Goal: Check status: Check status

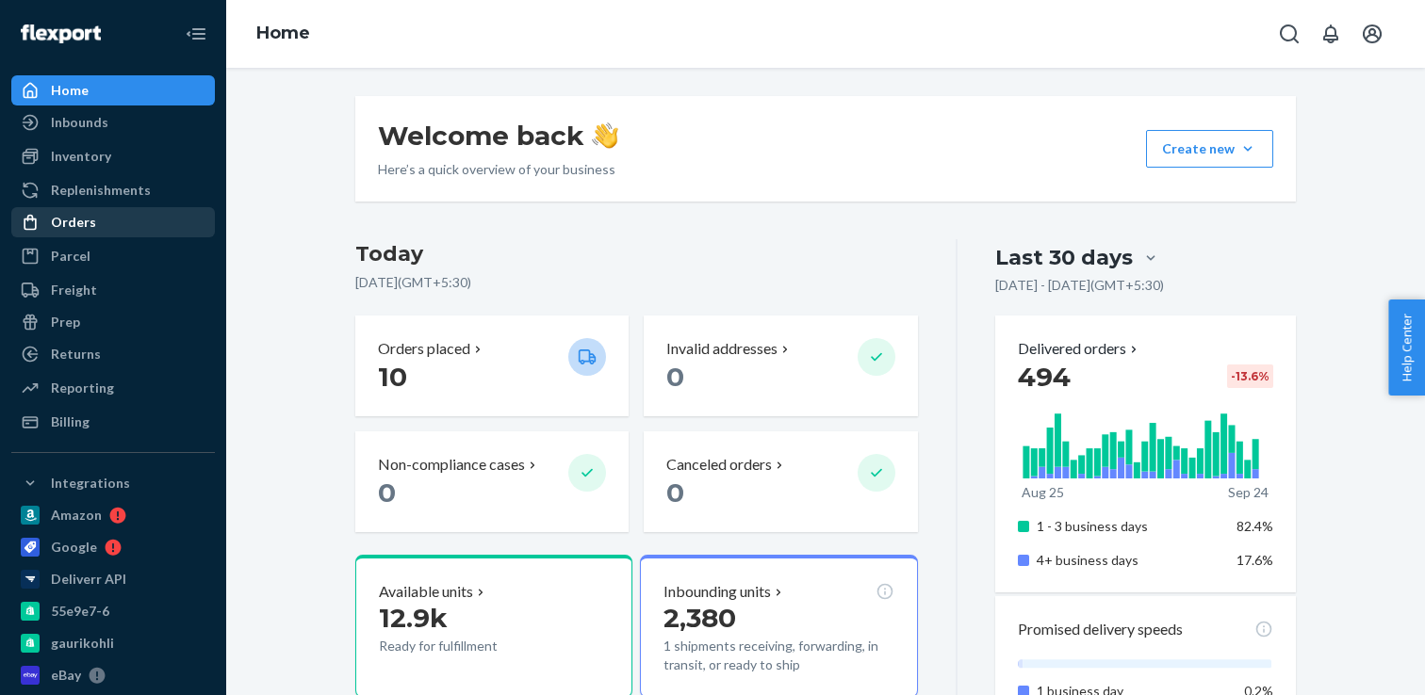
click at [70, 220] on div "Orders" at bounding box center [73, 222] width 45 height 19
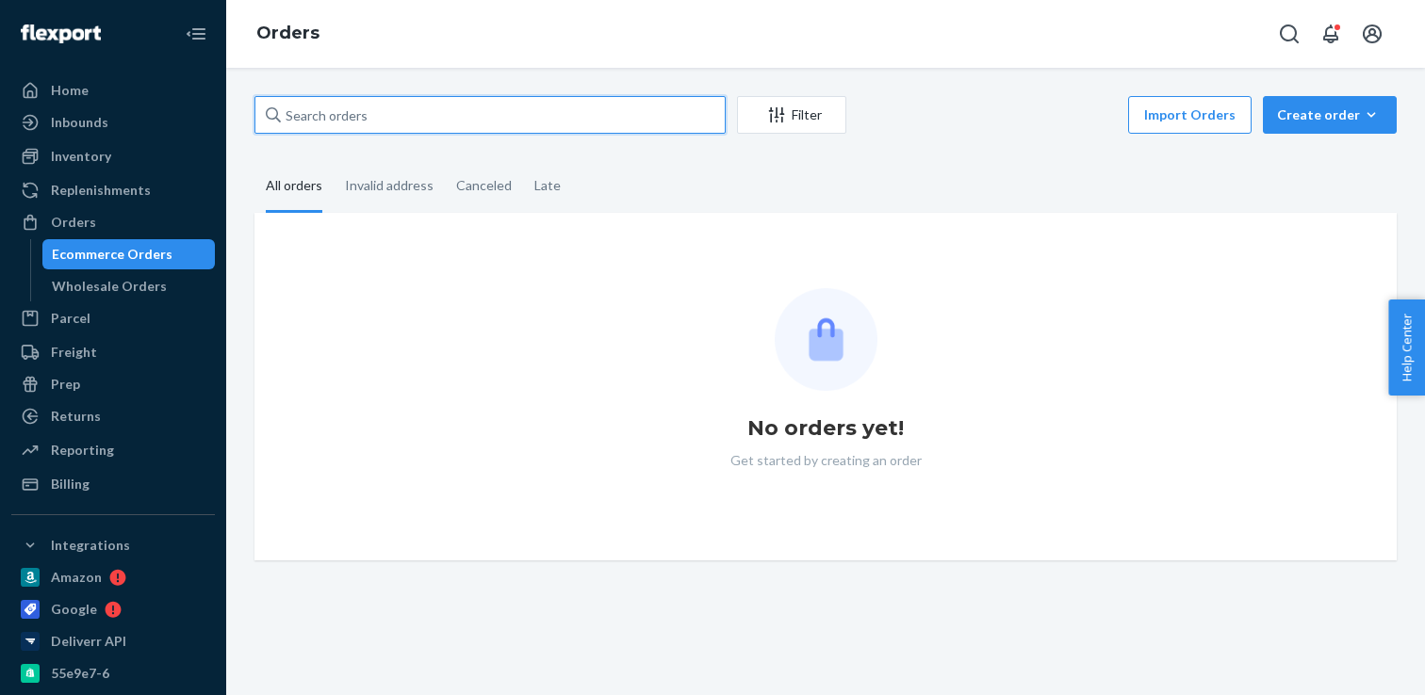
click at [345, 118] on input "text" at bounding box center [489, 115] width 471 height 38
paste input "SHOP 86"
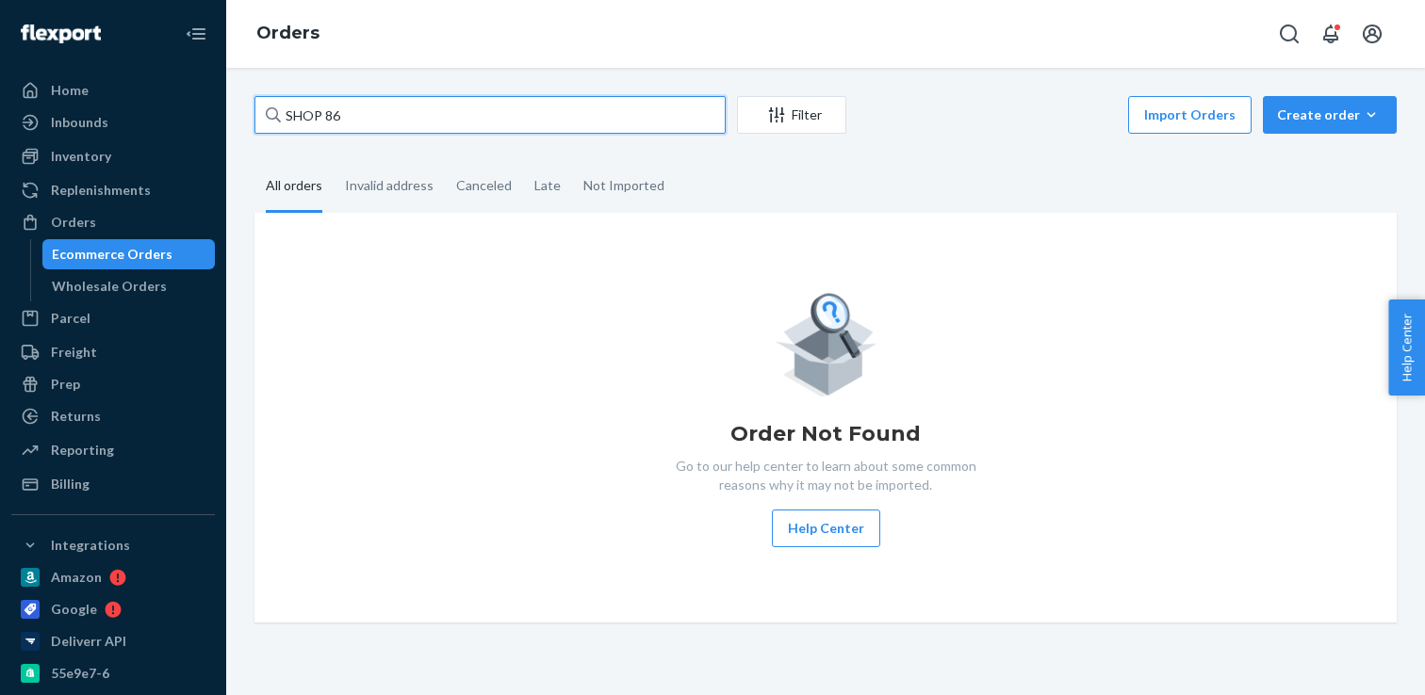
type input "SHOP 86"
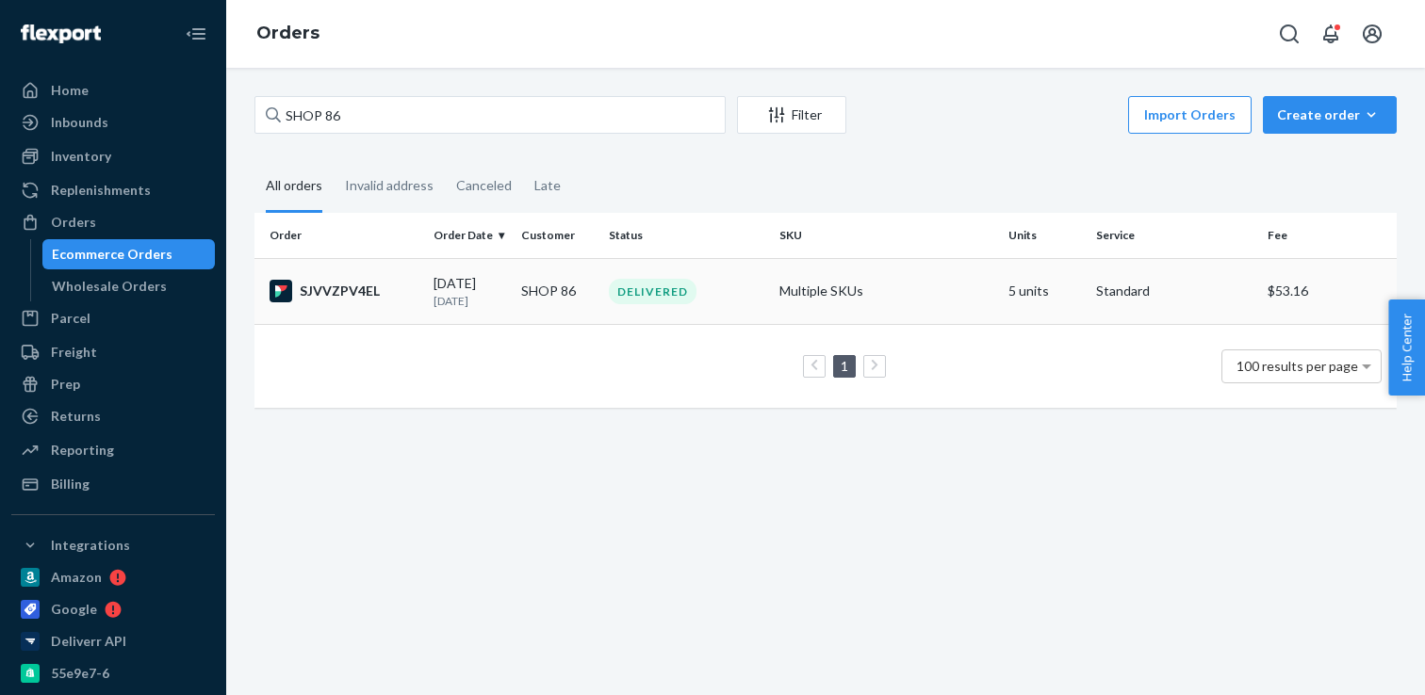
click at [678, 285] on div "DELIVERED" at bounding box center [653, 291] width 88 height 25
